Goal: Task Accomplishment & Management: Manage account settings

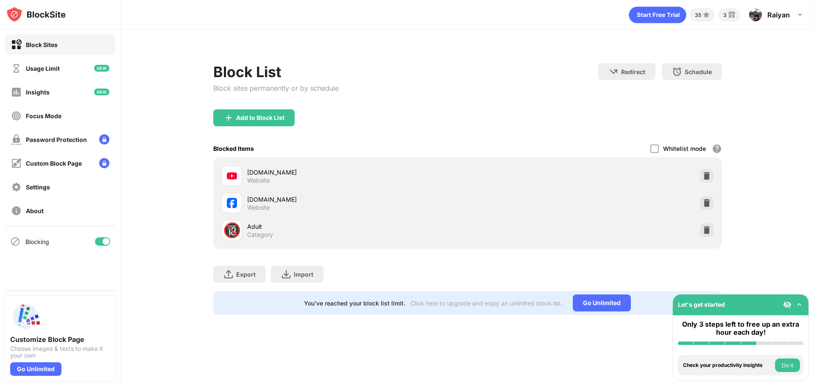
click at [394, 44] on div "Block List Block sites permanently or by schedule Redirect Choose a site to be …" at bounding box center [467, 184] width 693 height 310
click at [708, 174] on img at bounding box center [707, 176] width 8 height 8
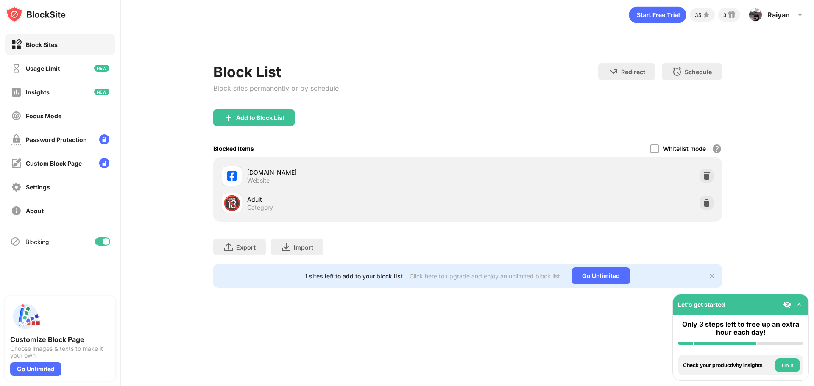
click at [798, 306] on img at bounding box center [799, 305] width 8 height 8
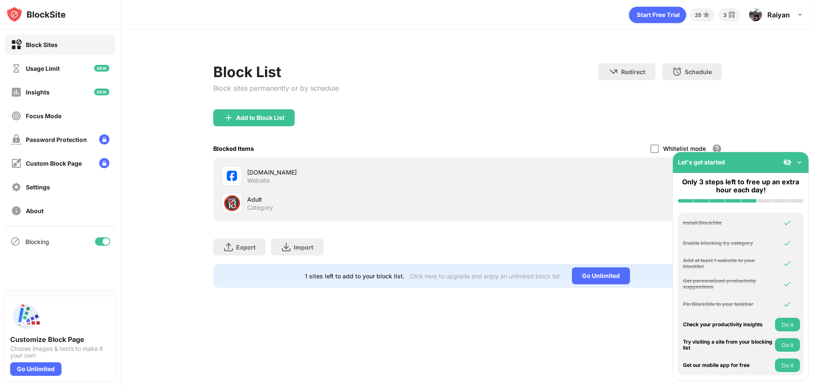
click at [799, 163] on img at bounding box center [799, 162] width 8 height 8
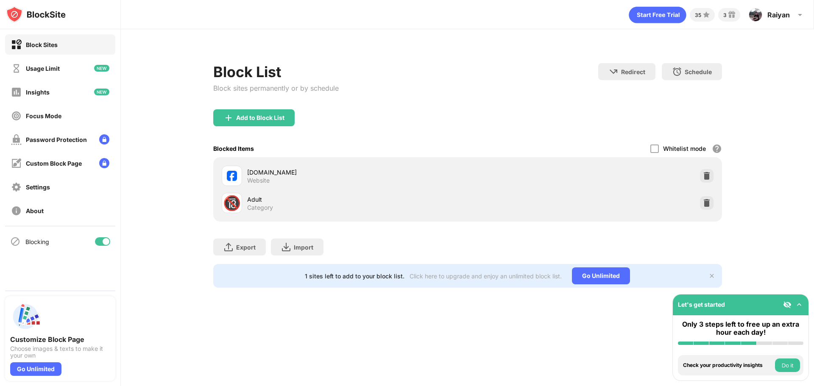
click at [801, 304] on img at bounding box center [799, 305] width 8 height 8
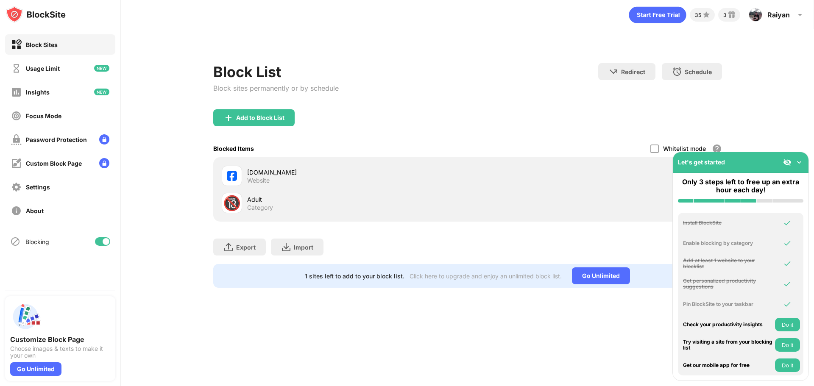
click at [794, 160] on div at bounding box center [793, 162] width 20 height 8
click at [799, 164] on img at bounding box center [799, 162] width 8 height 8
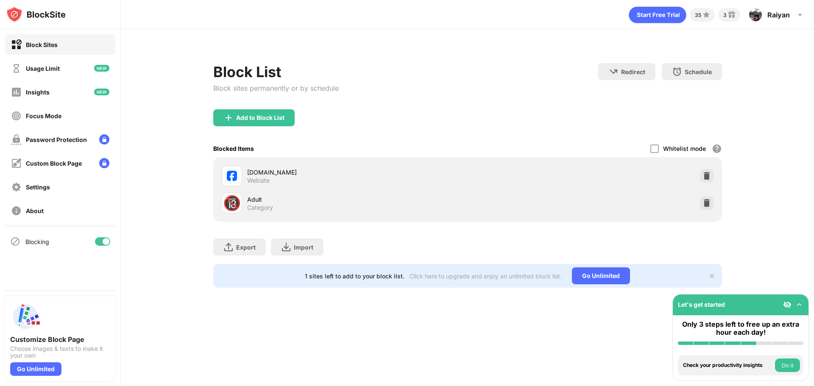
click at [390, 88] on div "Block List Block sites permanently or by schedule Redirect Choose a site to be …" at bounding box center [467, 86] width 509 height 46
click at [658, 146] on div at bounding box center [655, 149] width 8 height 8
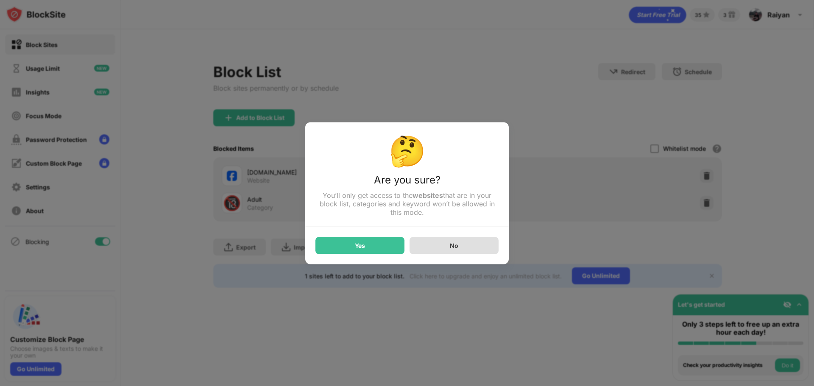
click at [450, 245] on div "No" at bounding box center [454, 245] width 8 height 7
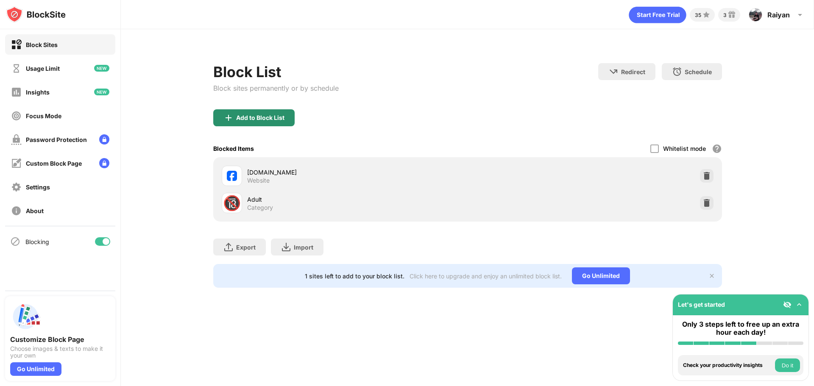
click at [281, 124] on div "Add to Block List" at bounding box center [253, 117] width 81 height 17
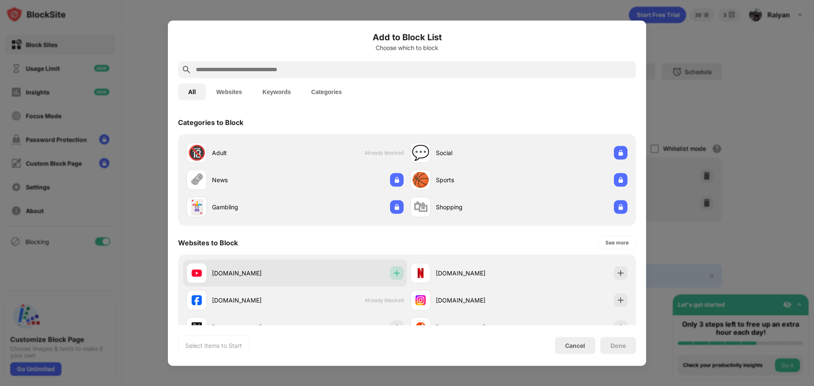
click at [398, 274] on img at bounding box center [397, 273] width 8 height 8
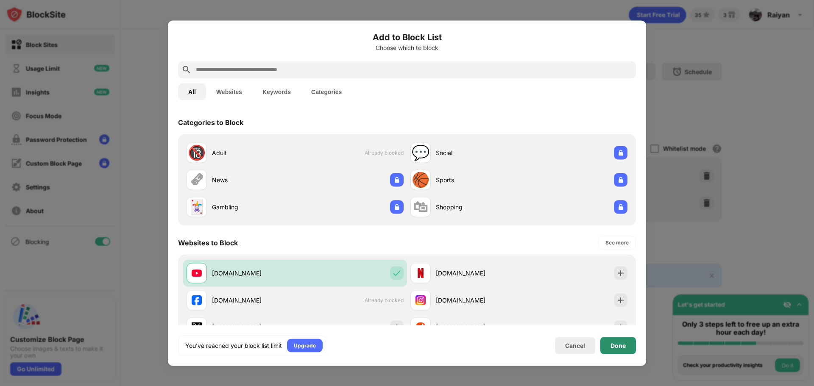
click at [620, 343] on div "Done" at bounding box center [618, 345] width 15 height 7
